Goal: Transaction & Acquisition: Purchase product/service

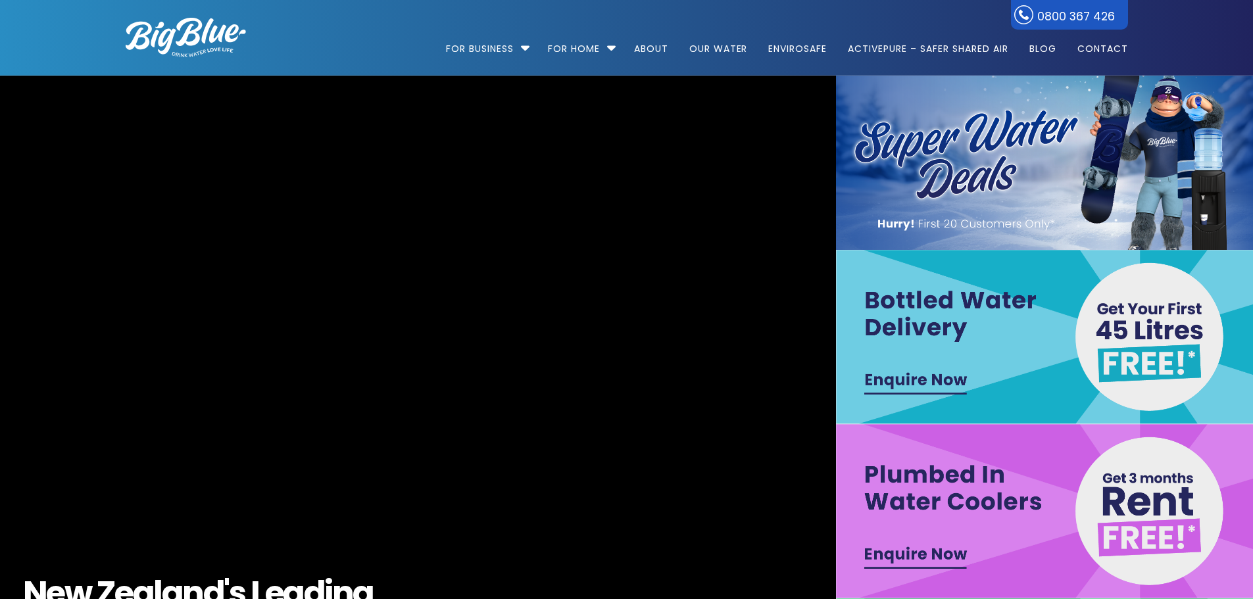
scroll to position [131, 0]
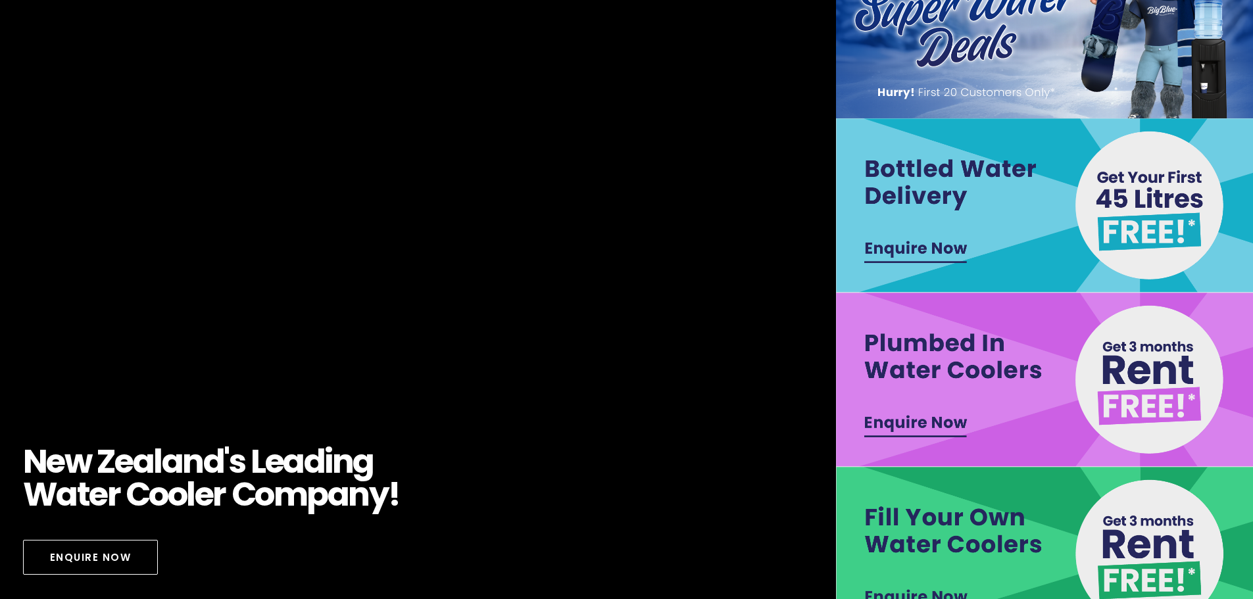
drag, startPoint x: 987, startPoint y: 191, endPoint x: 964, endPoint y: 213, distance: 31.6
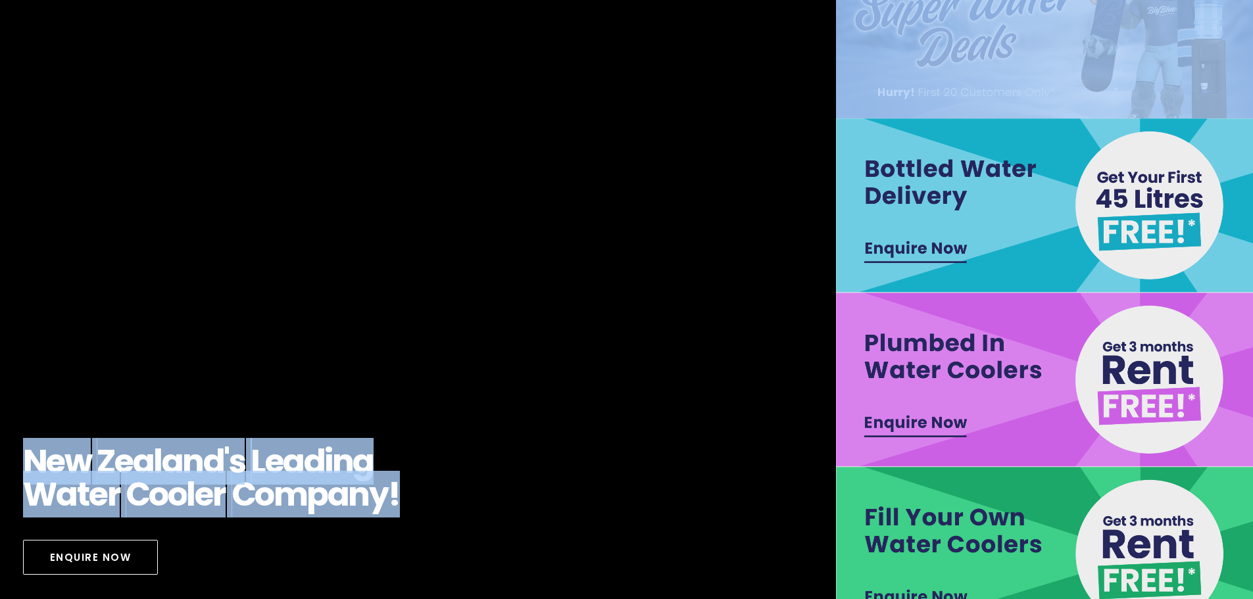
click at [926, 241] on img at bounding box center [1045, 205] width 418 height 174
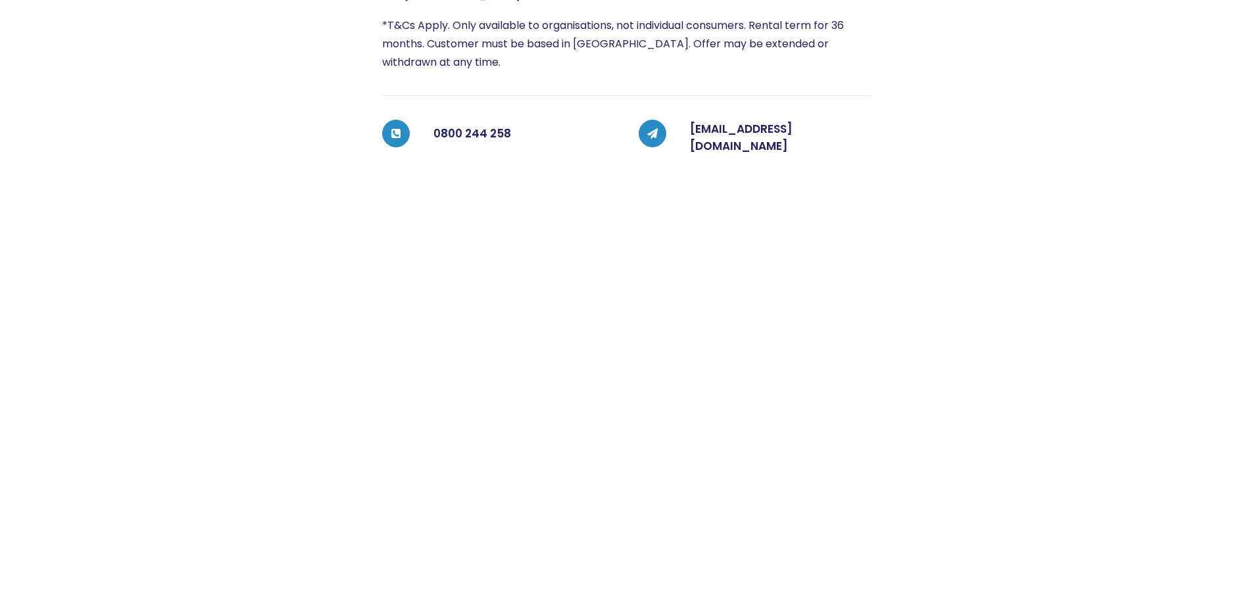
scroll to position [526, 0]
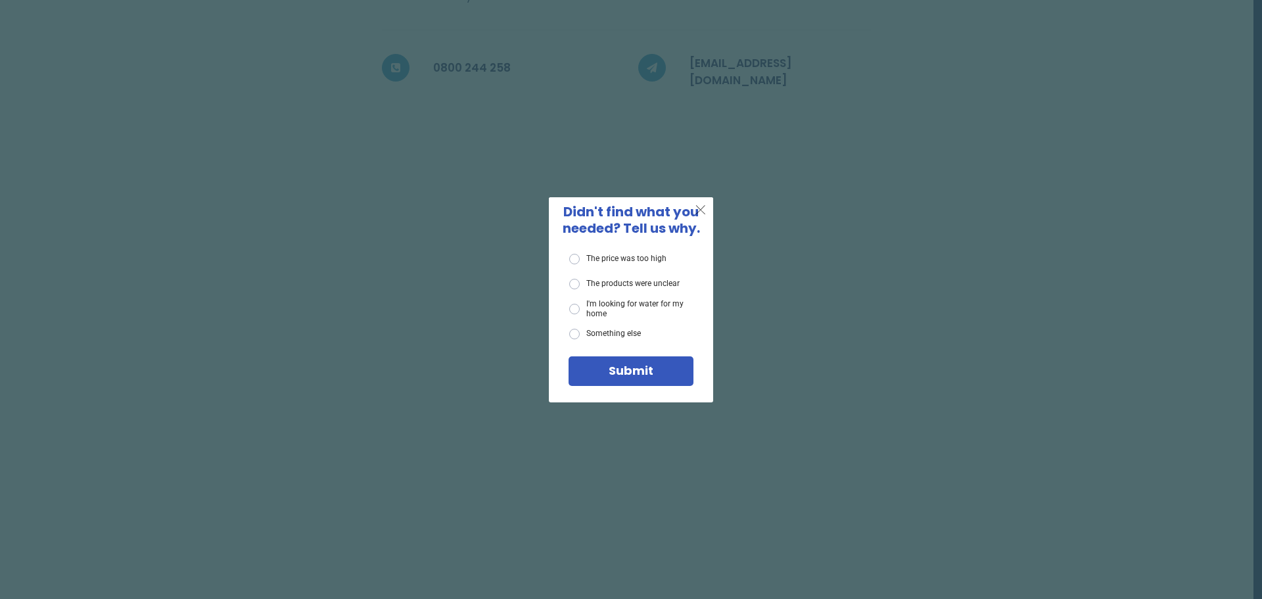
click at [701, 214] on span "X" at bounding box center [701, 209] width 12 height 16
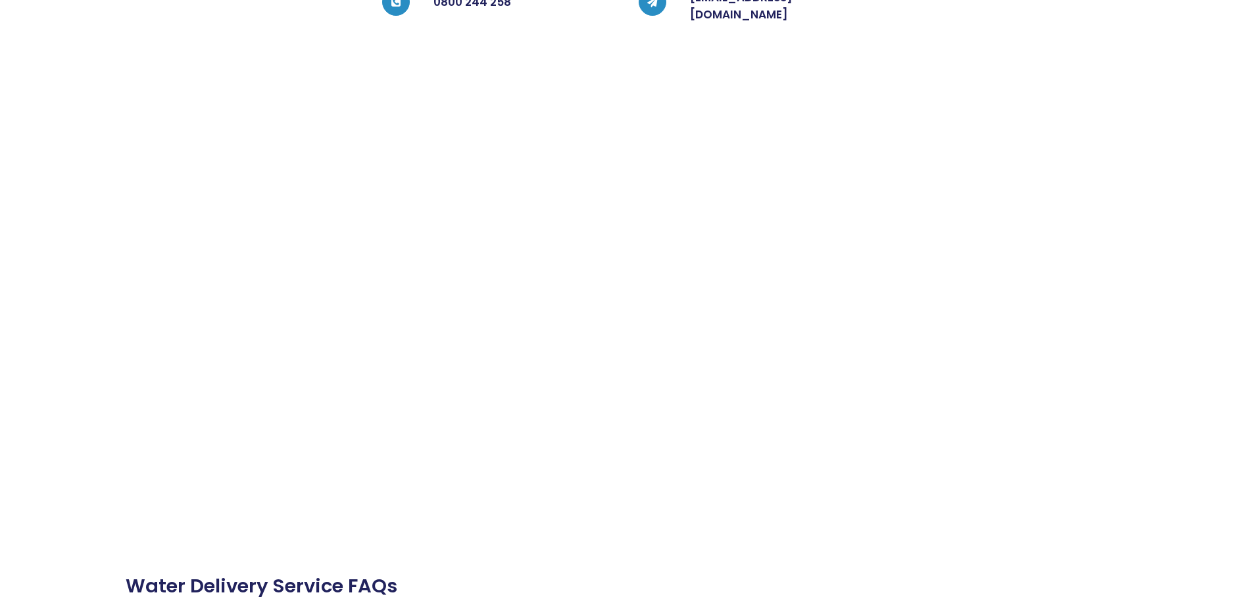
click at [642, 339] on div "GET YOUR FIRST 45 Litres (3 Bottles) FREE!* Please fill out the form below, and…" at bounding box center [626, 307] width 1255 height 1647
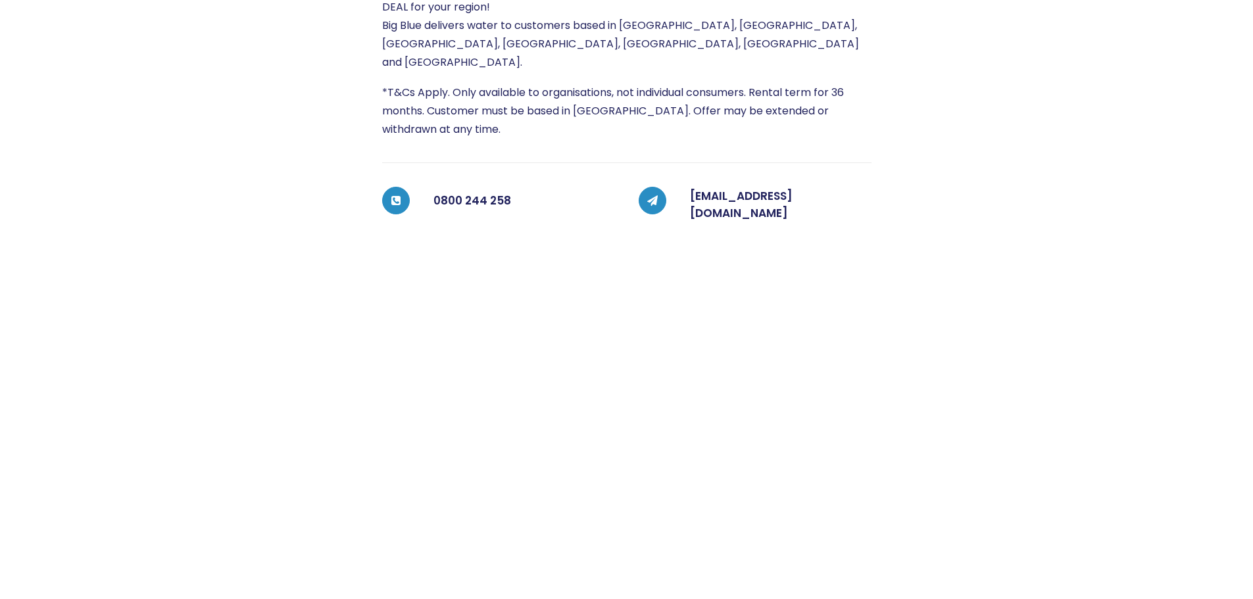
scroll to position [365, 0]
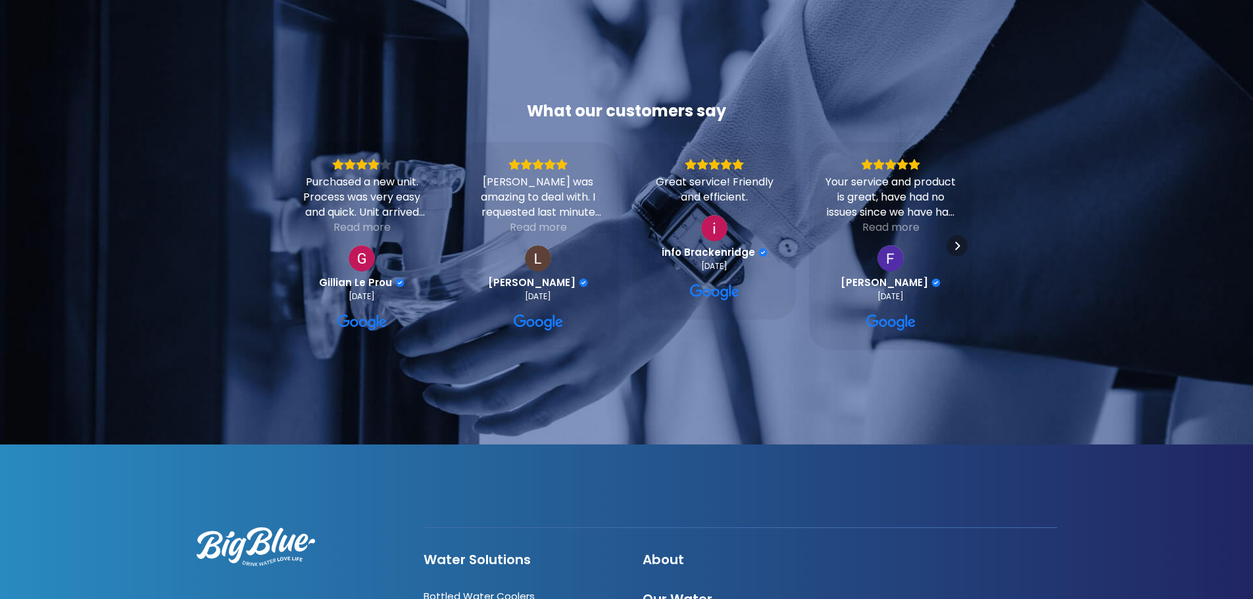
scroll to position [443, 0]
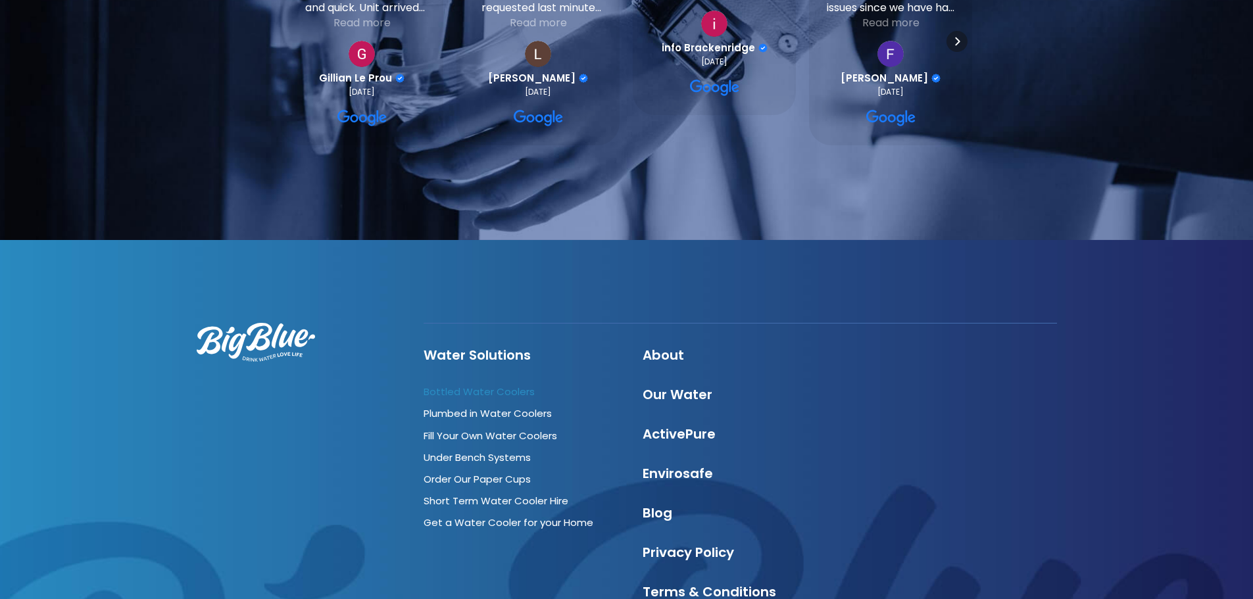
click at [518, 395] on link "Bottled Water Coolers" at bounding box center [478, 392] width 111 height 14
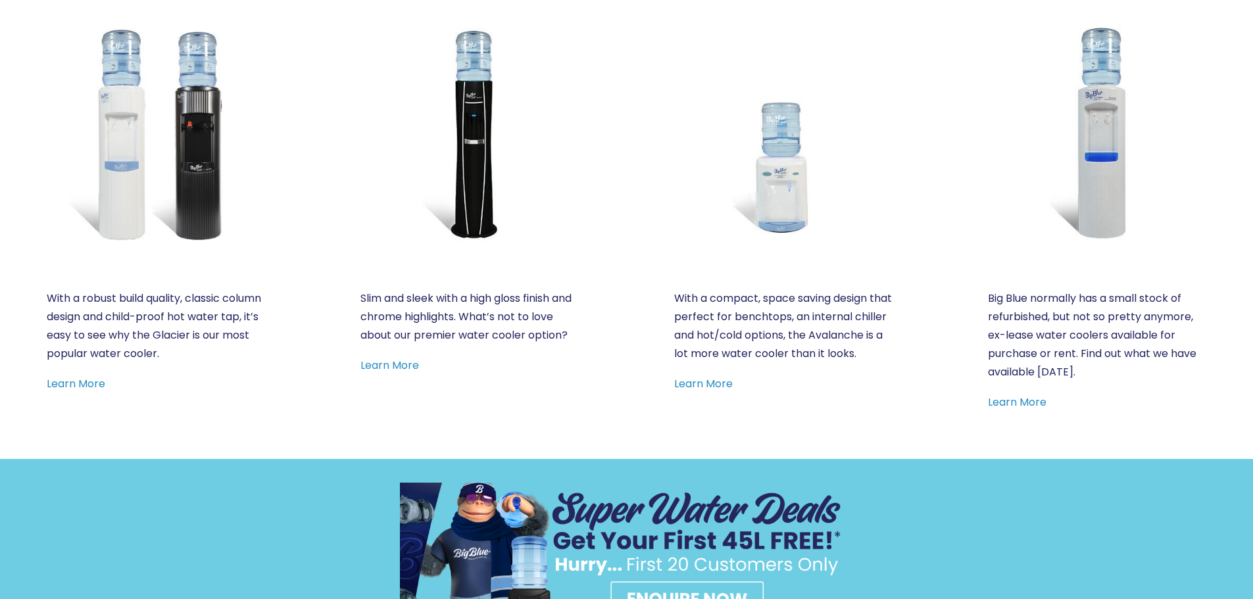
scroll to position [526, 0]
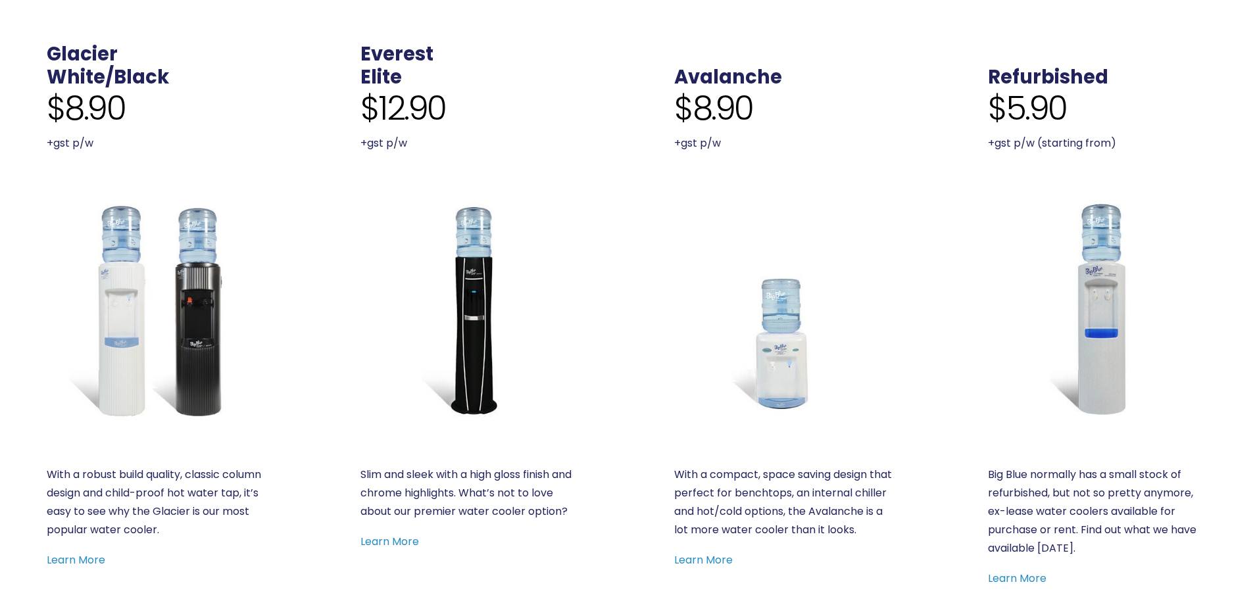
click at [444, 318] on img at bounding box center [469, 309] width 218 height 218
click at [489, 378] on img at bounding box center [469, 309] width 218 height 218
click at [218, 310] on img at bounding box center [156, 309] width 218 height 218
click at [479, 276] on img at bounding box center [469, 309] width 218 height 218
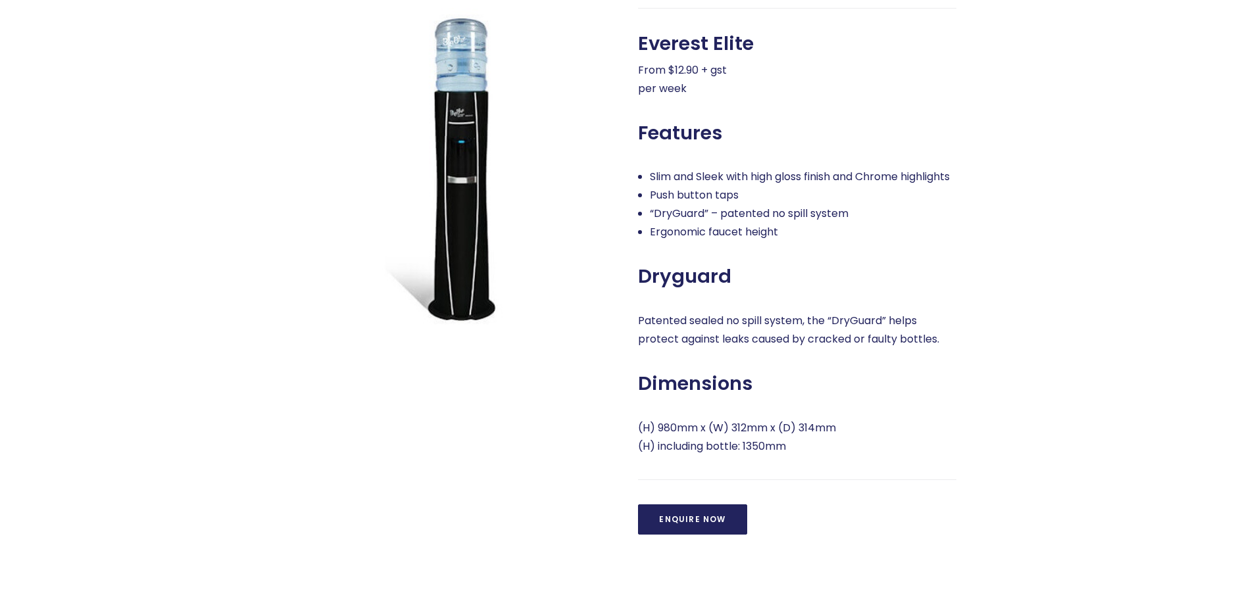
scroll to position [460, 0]
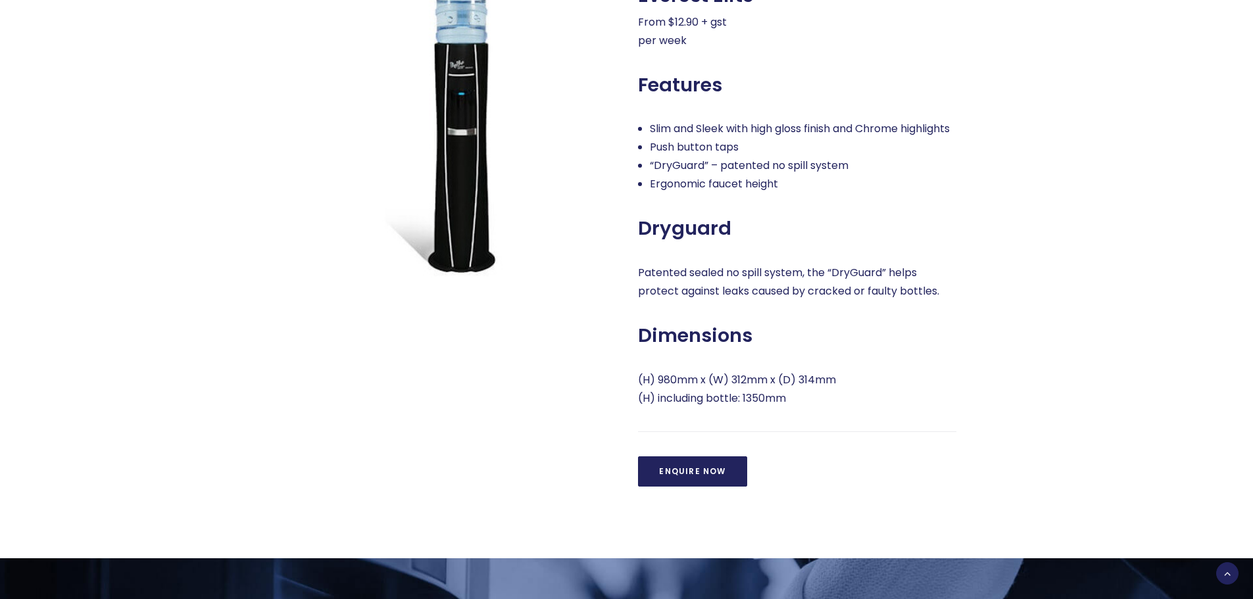
click at [725, 486] on link "Enquire Now" at bounding box center [692, 471] width 108 height 30
